Goal: Check status: Check status

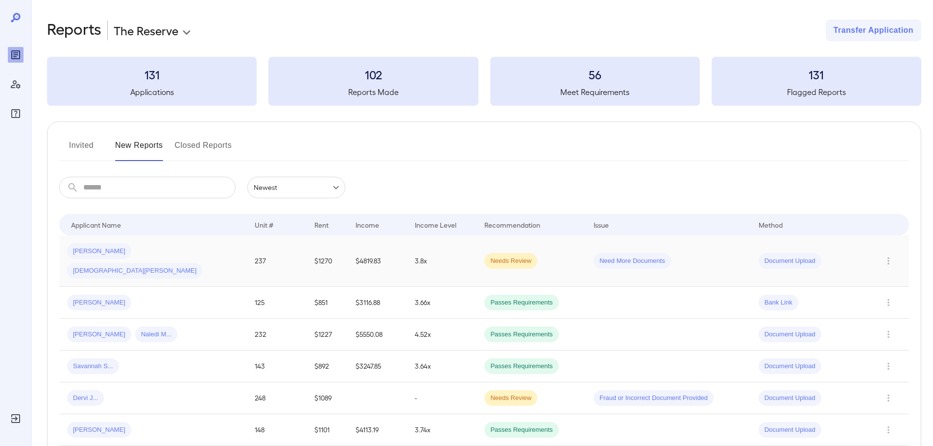
click at [174, 259] on div "[PERSON_NAME] [PERSON_NAME].." at bounding box center [153, 260] width 172 height 35
